Goal: Check status: Check status

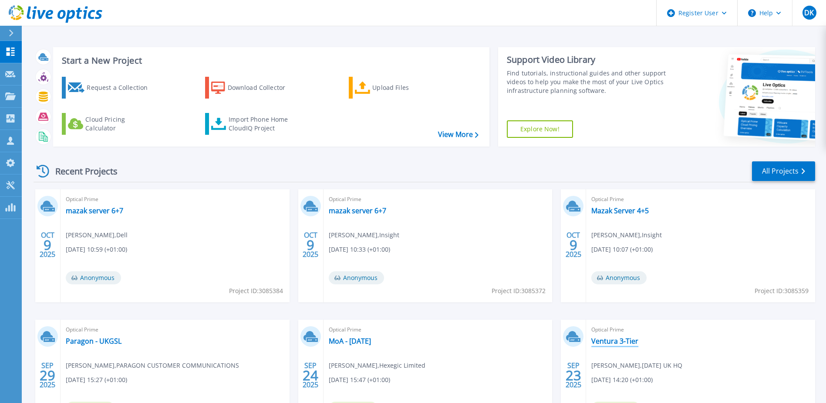
click at [631, 340] on link "Ventura 3-Tier" at bounding box center [615, 340] width 47 height 9
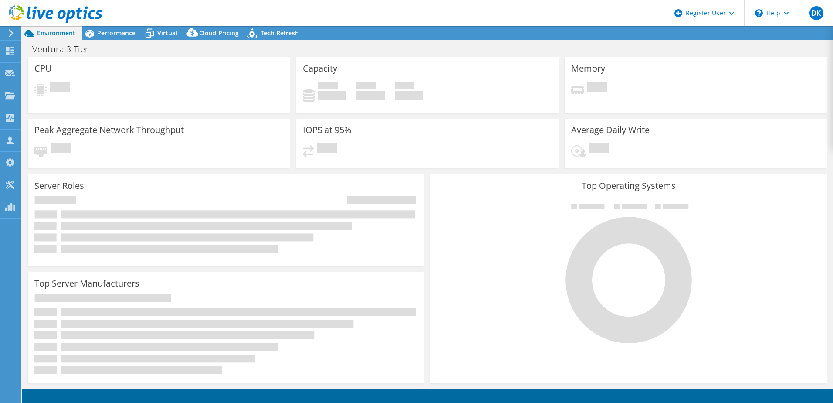
select select "EULondon"
select select "GBP"
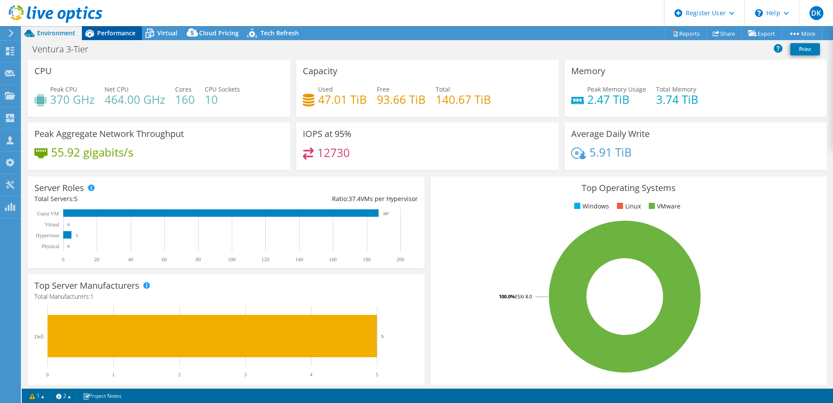
click at [115, 33] on span "Performance" at bounding box center [116, 33] width 38 height 8
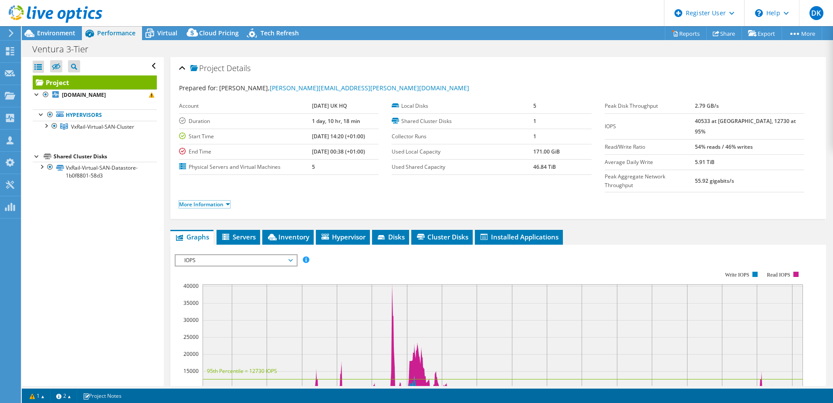
drag, startPoint x: 220, startPoint y: 187, endPoint x: 234, endPoint y: 187, distance: 13.9
click at [221, 200] on link "More Information" at bounding box center [204, 203] width 51 height 7
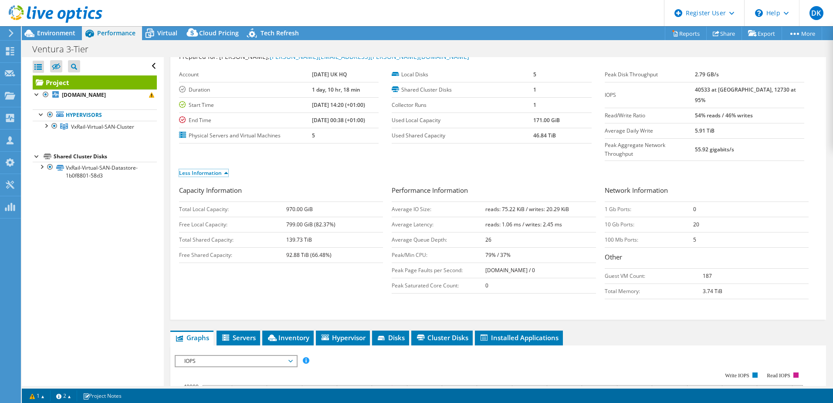
scroll to position [44, 0]
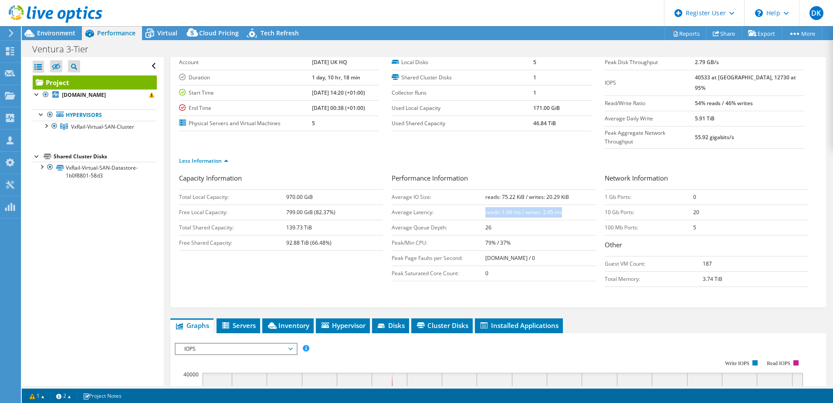
drag, startPoint x: 556, startPoint y: 203, endPoint x: 483, endPoint y: 194, distance: 73.3
click at [485, 204] on td "reads: 1.06 ms / writes: 2.45 ms" at bounding box center [540, 211] width 110 height 15
drag, startPoint x: 484, startPoint y: 193, endPoint x: 515, endPoint y: 198, distance: 31.4
click at [515, 208] on b "reads: 1.06 ms / writes: 2.45 ms" at bounding box center [523, 211] width 77 height 7
drag, startPoint x: 564, startPoint y: 194, endPoint x: 528, endPoint y: 196, distance: 35.8
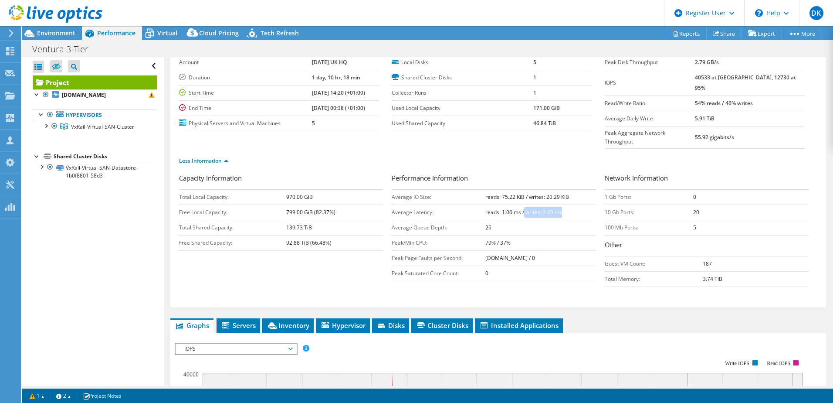
click at [521, 204] on td "reads: 1.06 ms / writes: 2.45 ms" at bounding box center [540, 211] width 110 height 15
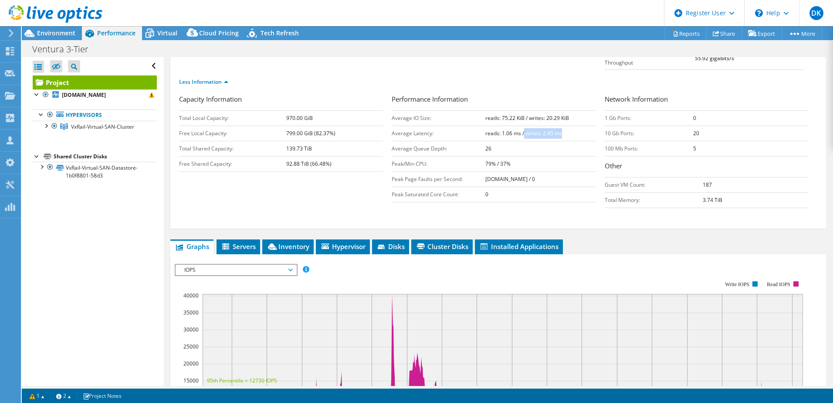
scroll to position [131, 0]
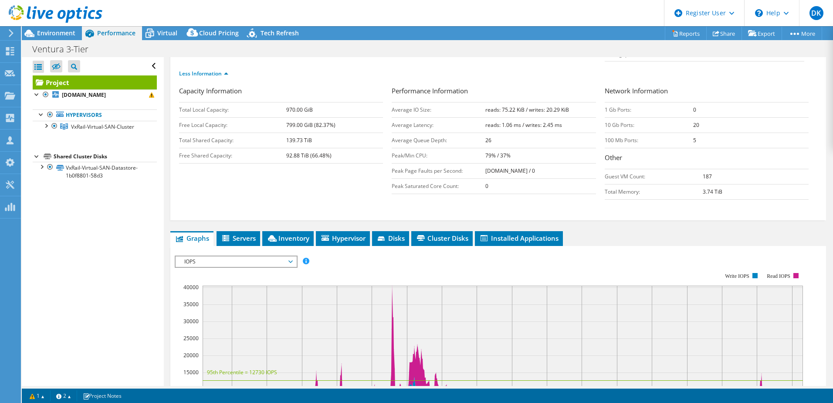
click at [294, 256] on span "IOPS" at bounding box center [236, 261] width 121 height 10
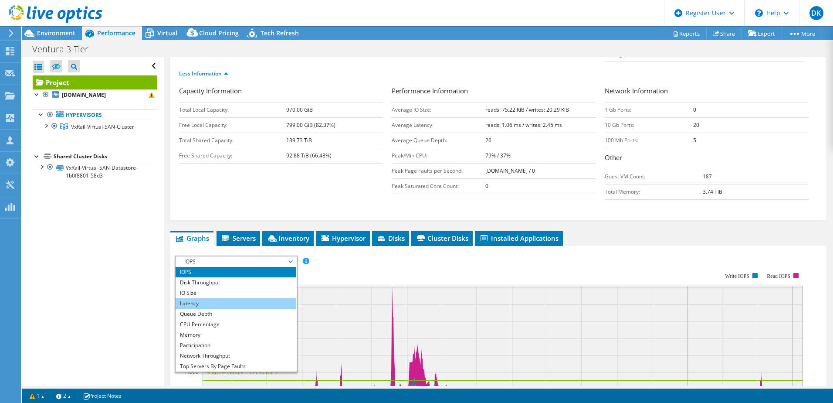
click at [260, 298] on li "Latency" at bounding box center [236, 303] width 121 height 10
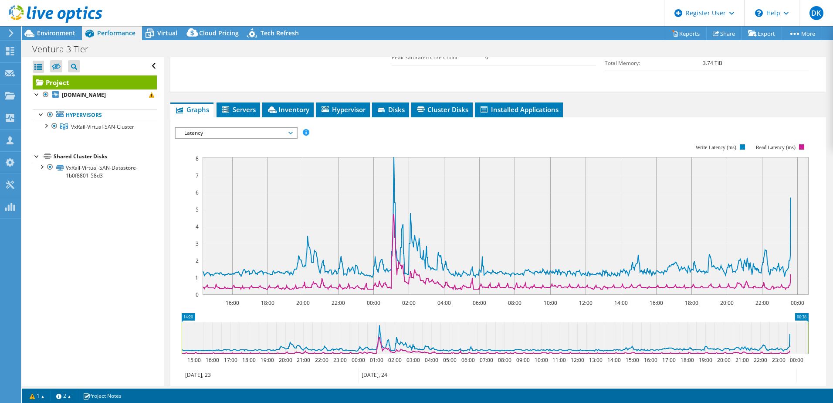
scroll to position [261, 0]
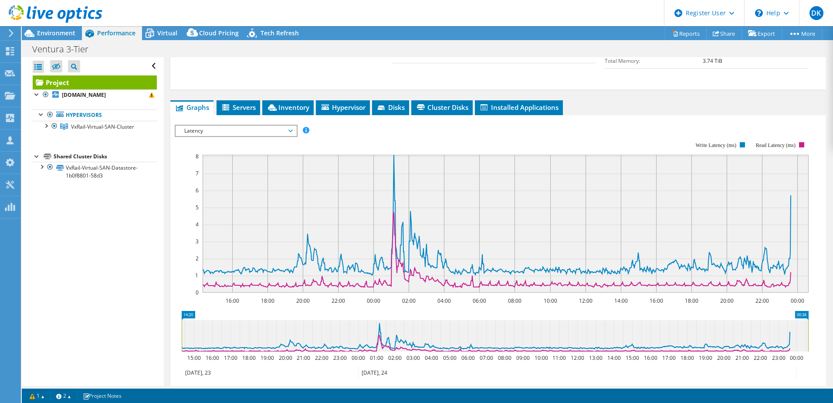
click at [57, 26] on div at bounding box center [51, 14] width 102 height 29
click at [57, 31] on span "Environment" at bounding box center [56, 33] width 38 height 8
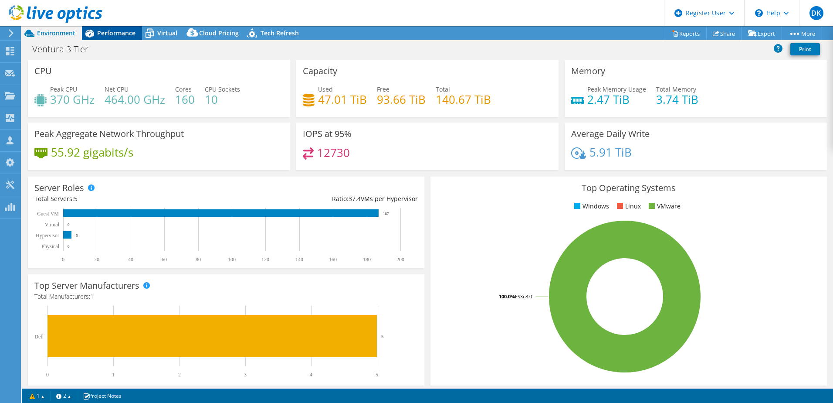
click at [115, 31] on span "Performance" at bounding box center [116, 33] width 38 height 8
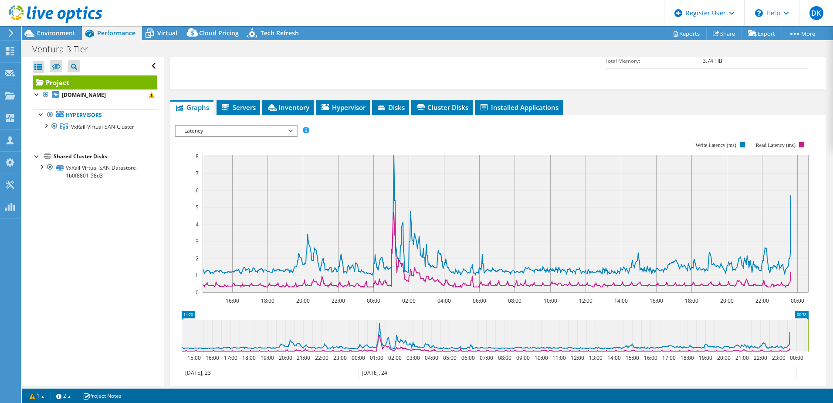
click at [294, 125] on span "Latency" at bounding box center [236, 130] width 121 height 10
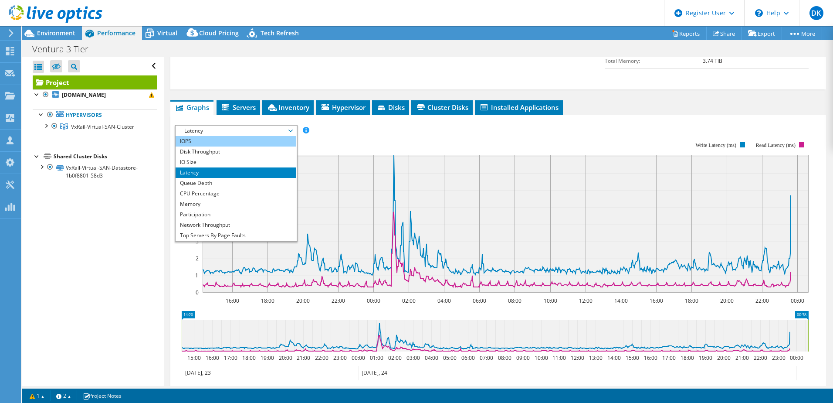
click at [198, 136] on li "IOPS" at bounding box center [236, 141] width 121 height 10
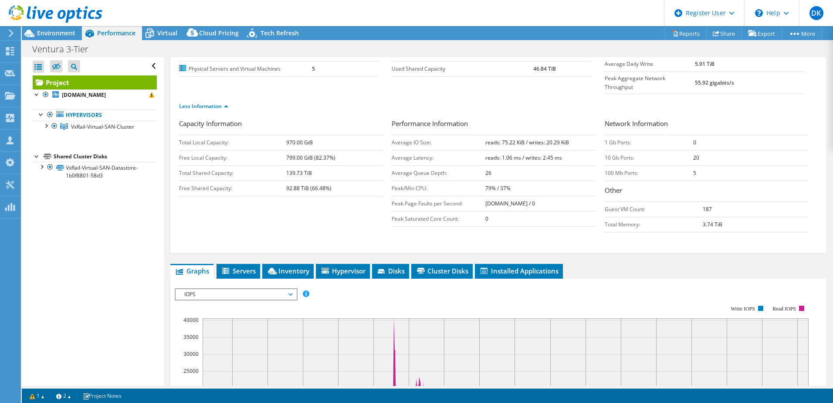
scroll to position [0, 0]
